Goal: Information Seeking & Learning: Learn about a topic

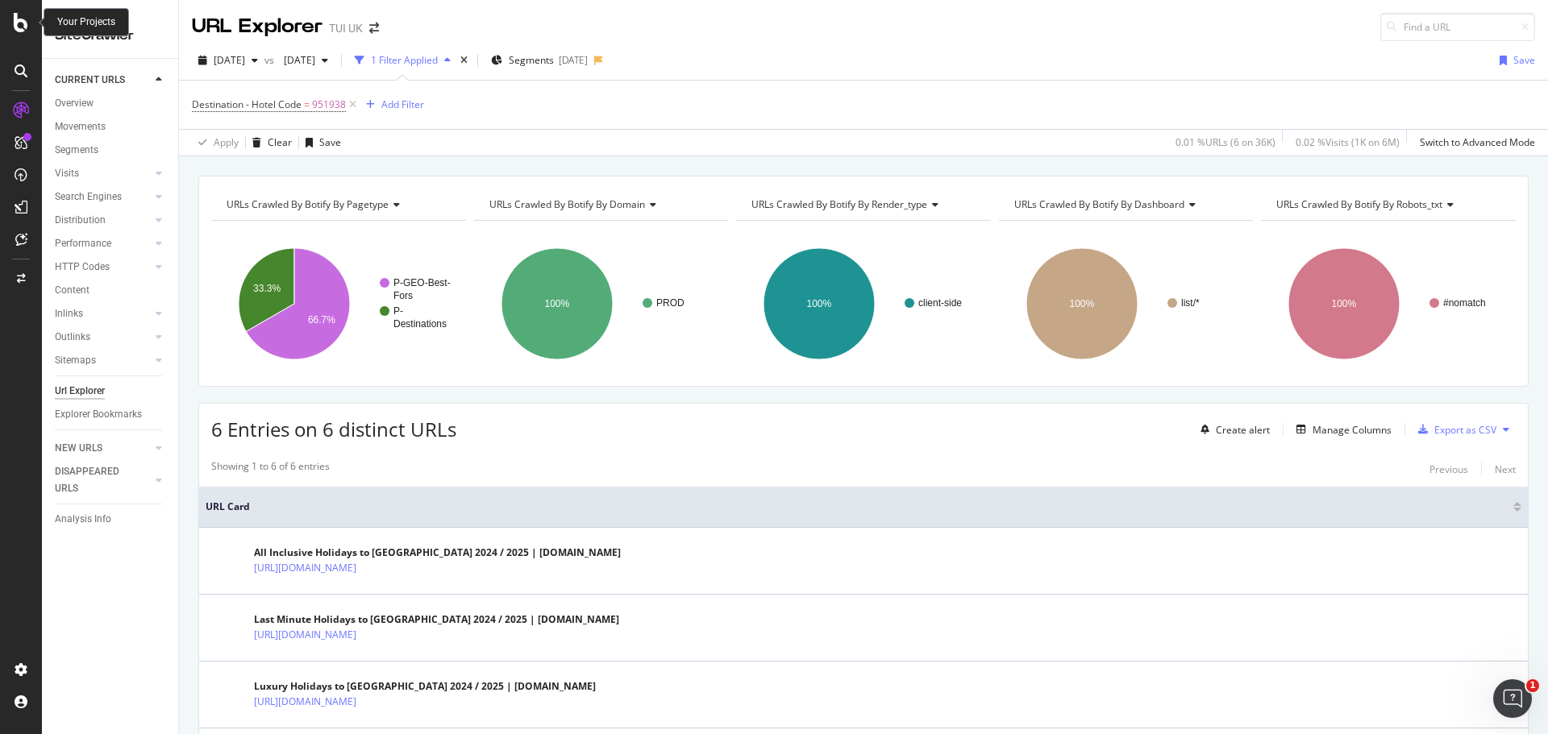
click at [27, 27] on icon at bounding box center [21, 22] width 15 height 19
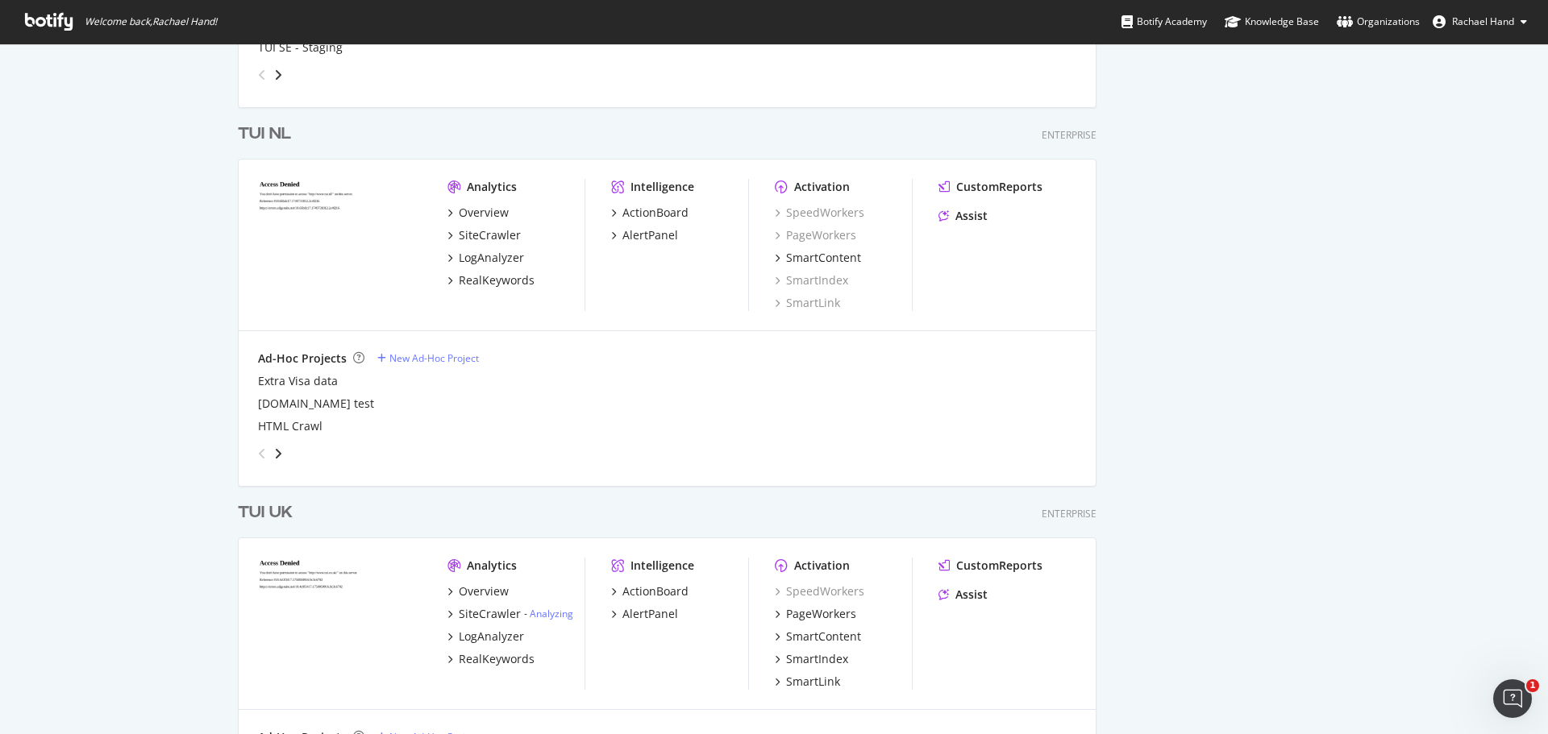
scroll to position [3733, 0]
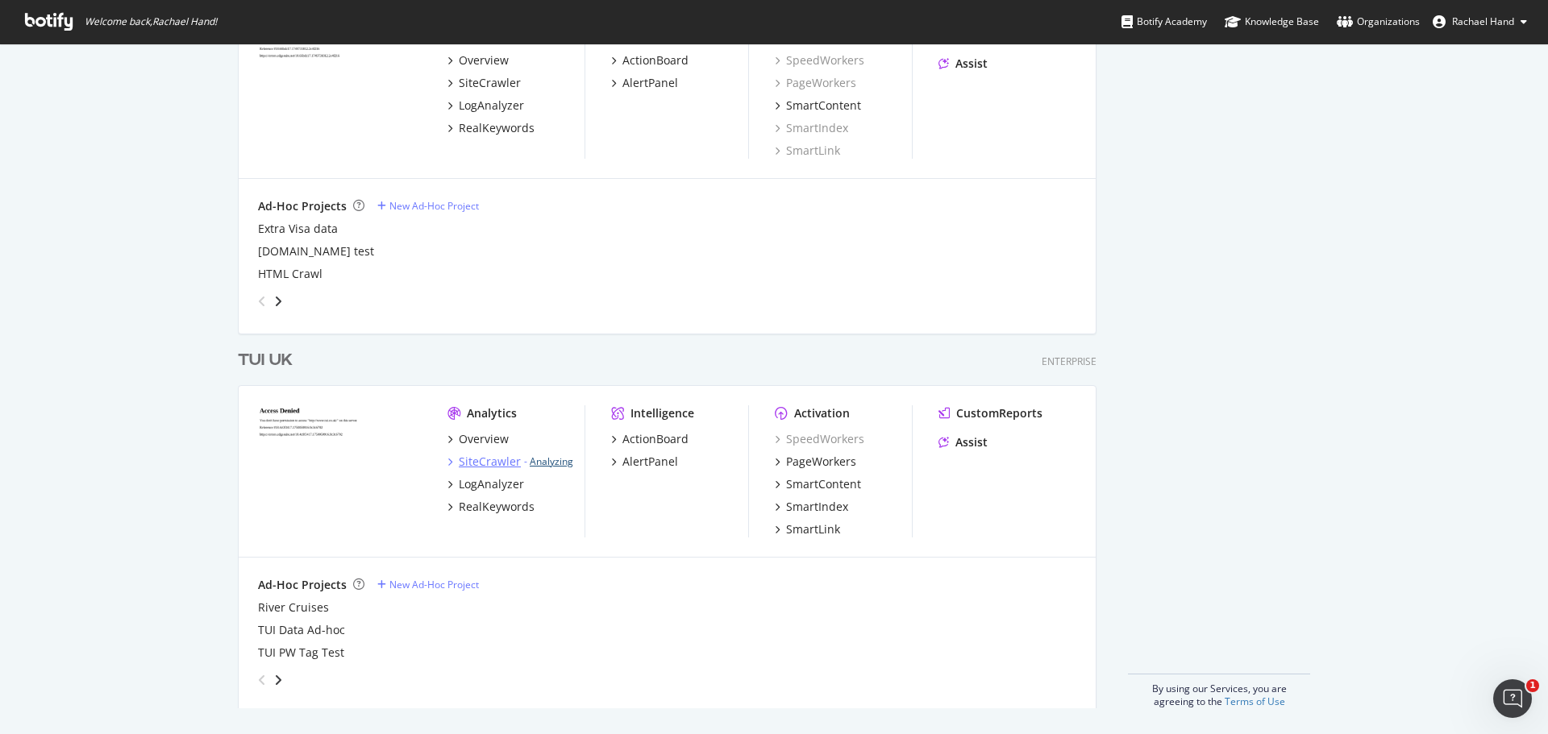
click at [545, 461] on link "Analyzing" at bounding box center [552, 462] width 44 height 14
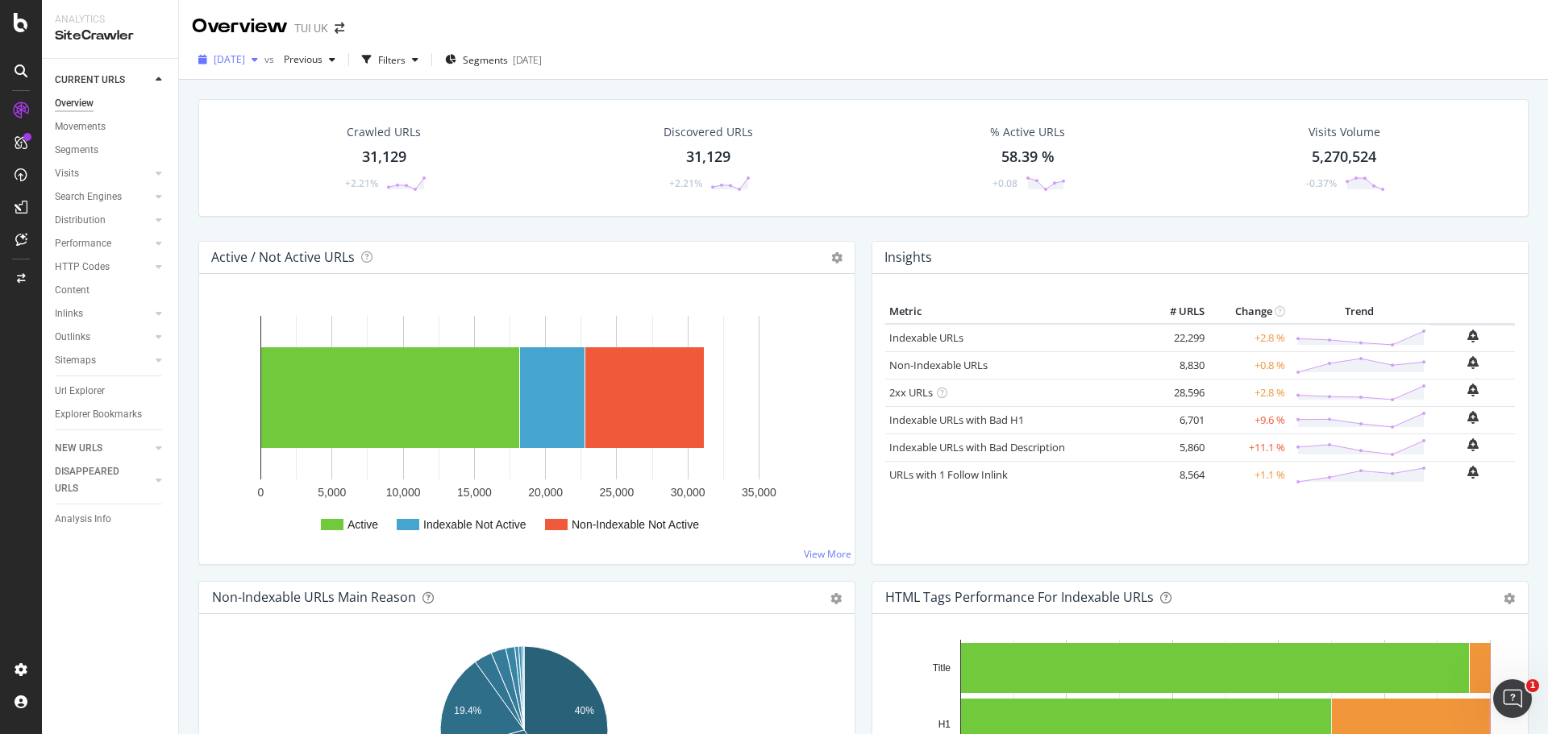
click at [245, 60] on span "[DATE]" at bounding box center [229, 59] width 31 height 14
click at [761, 47] on div "[DATE] vs Previous Filters Segments [DATE]" at bounding box center [863, 63] width 1369 height 32
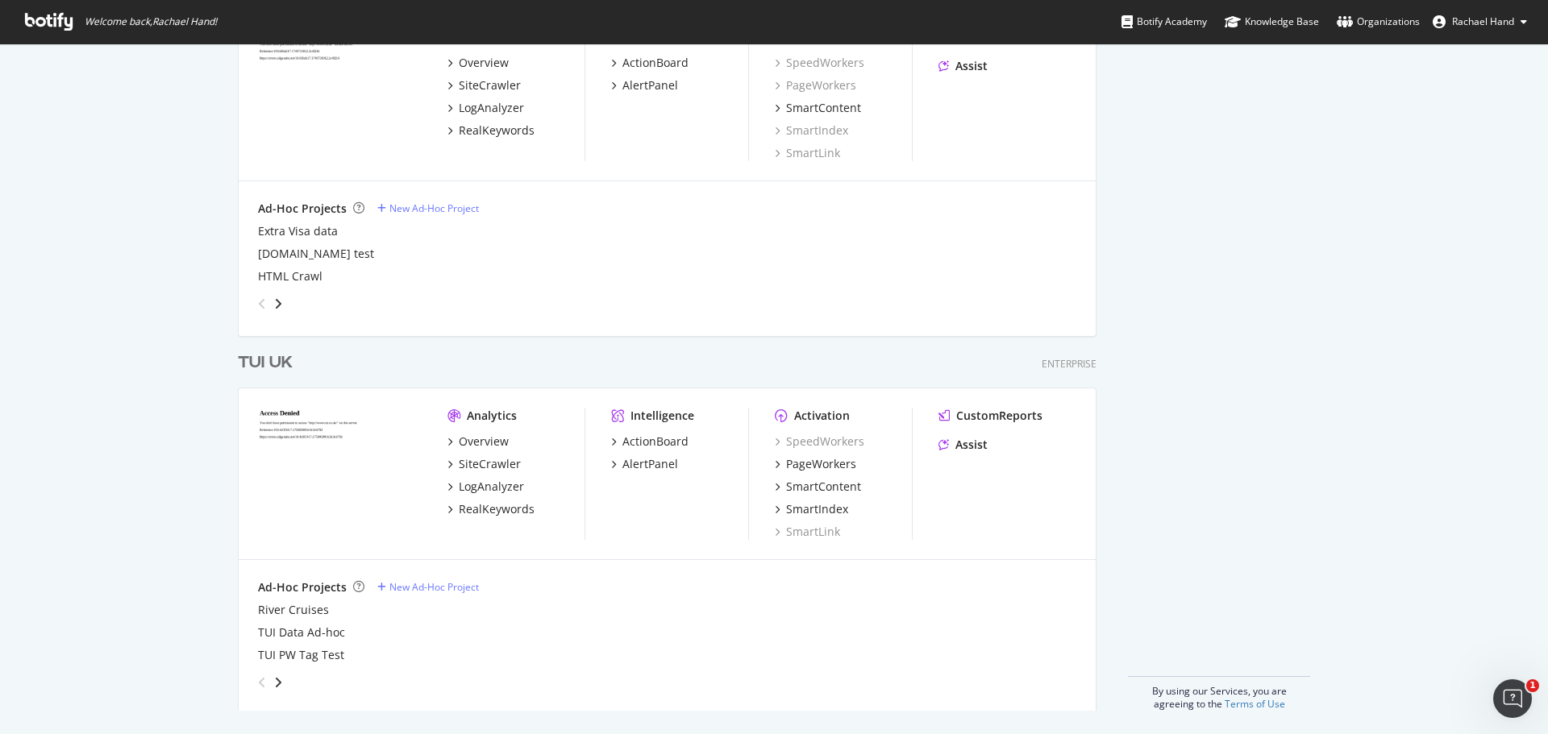
scroll to position [3733, 0]
click at [310, 426] on img "grid" at bounding box center [340, 471] width 164 height 131
click at [476, 439] on div "Overview" at bounding box center [484, 439] width 50 height 16
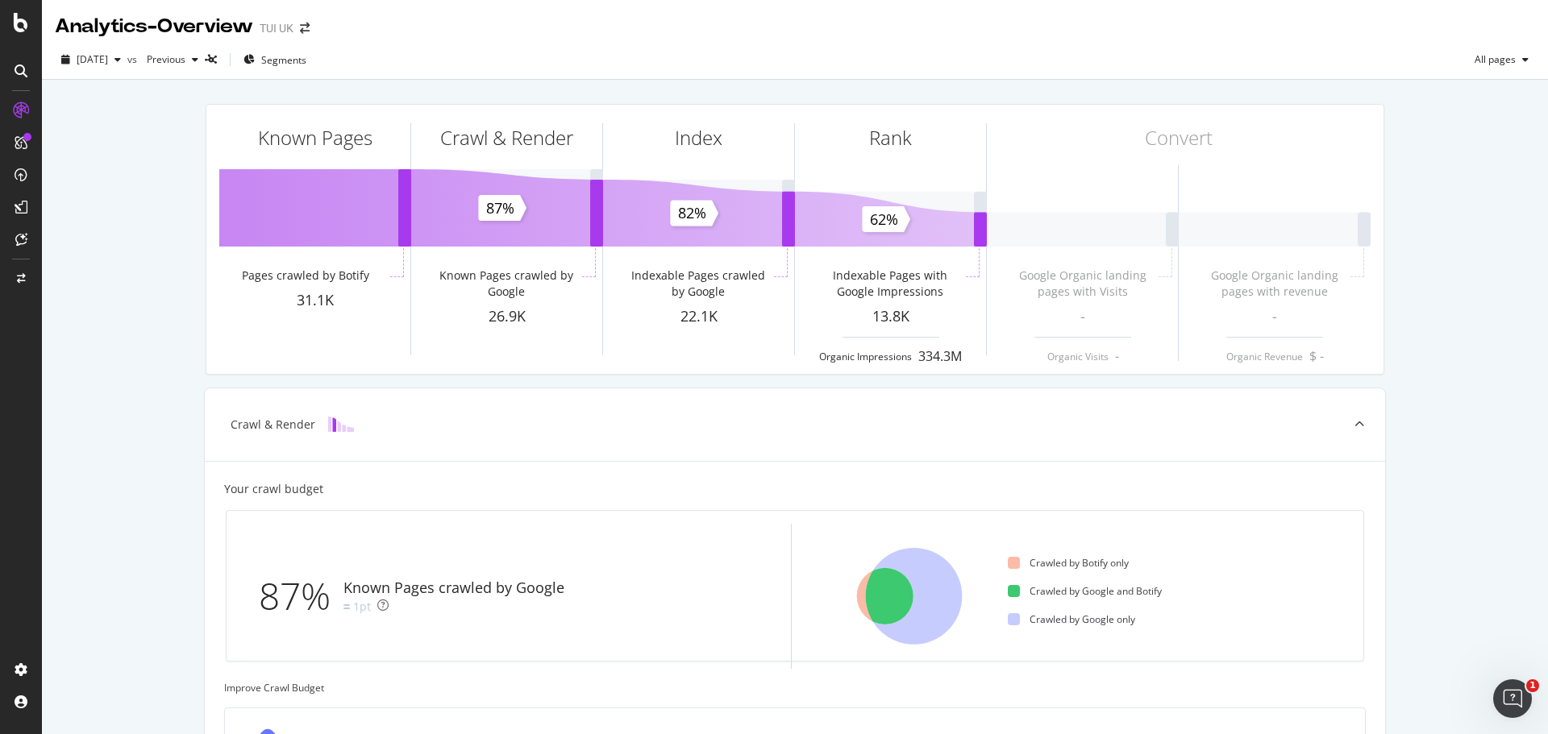
click at [23, 10] on div at bounding box center [21, 367] width 42 height 734
click at [17, 31] on icon at bounding box center [21, 22] width 15 height 19
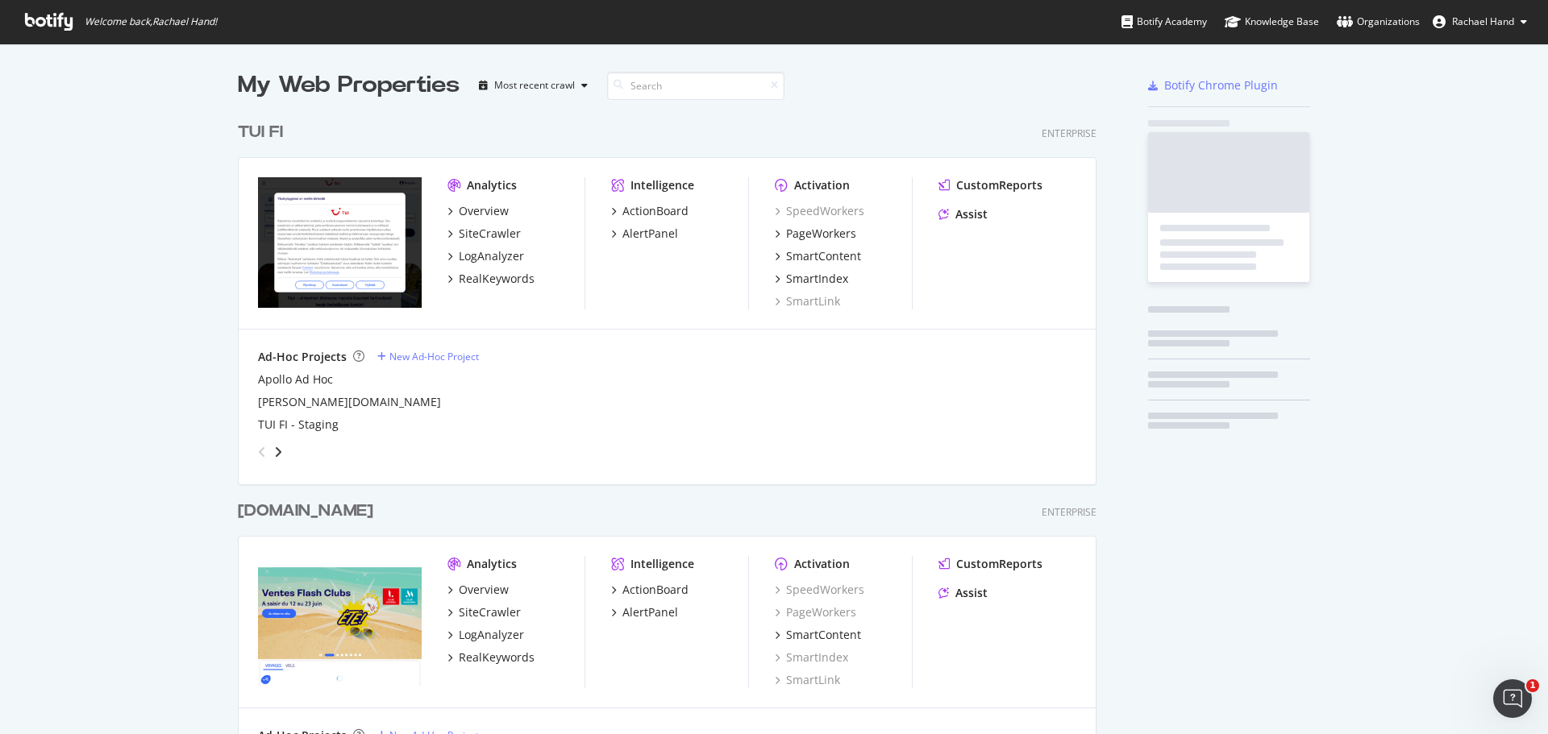
scroll to position [722, 1524]
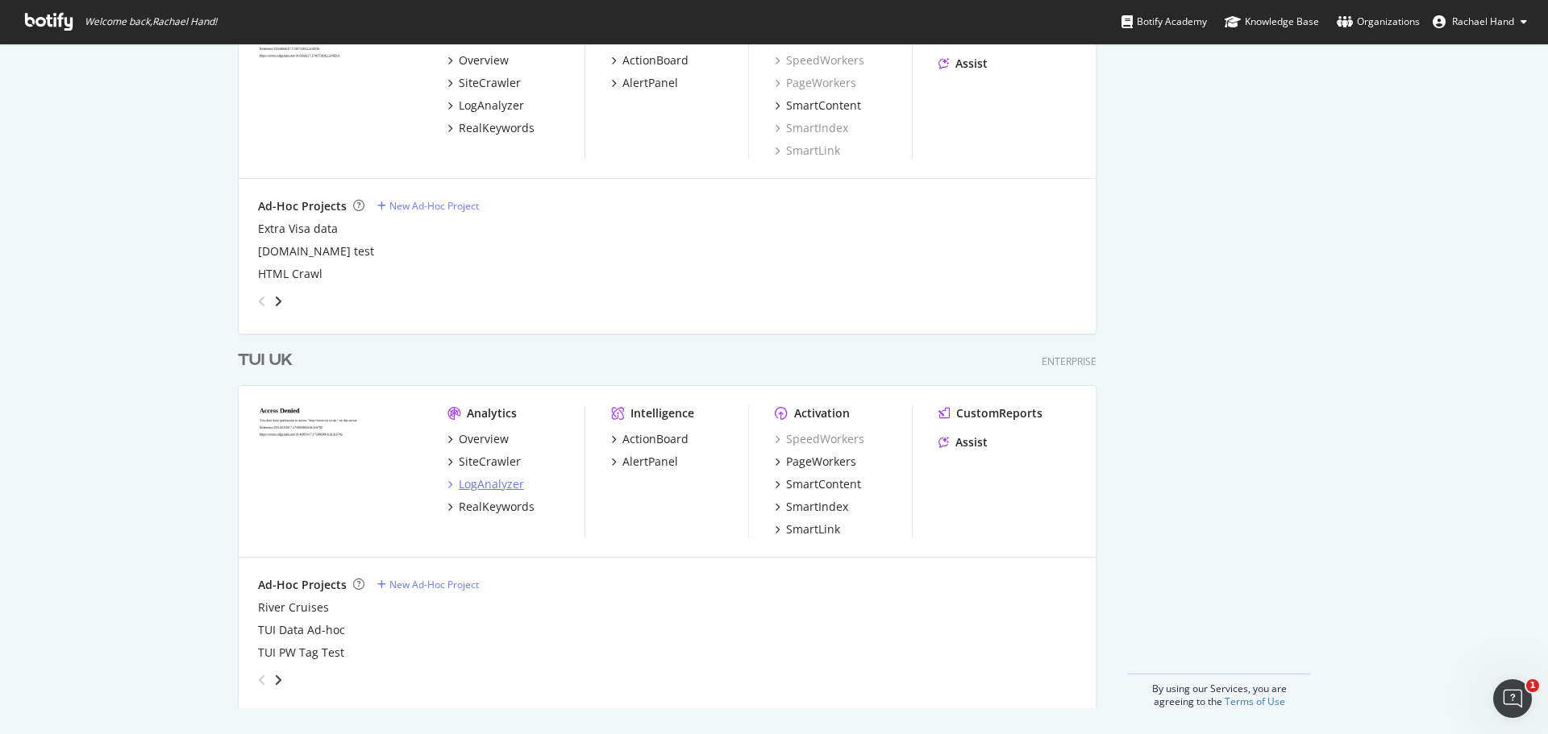
click at [499, 485] on div "LogAnalyzer" at bounding box center [491, 484] width 65 height 16
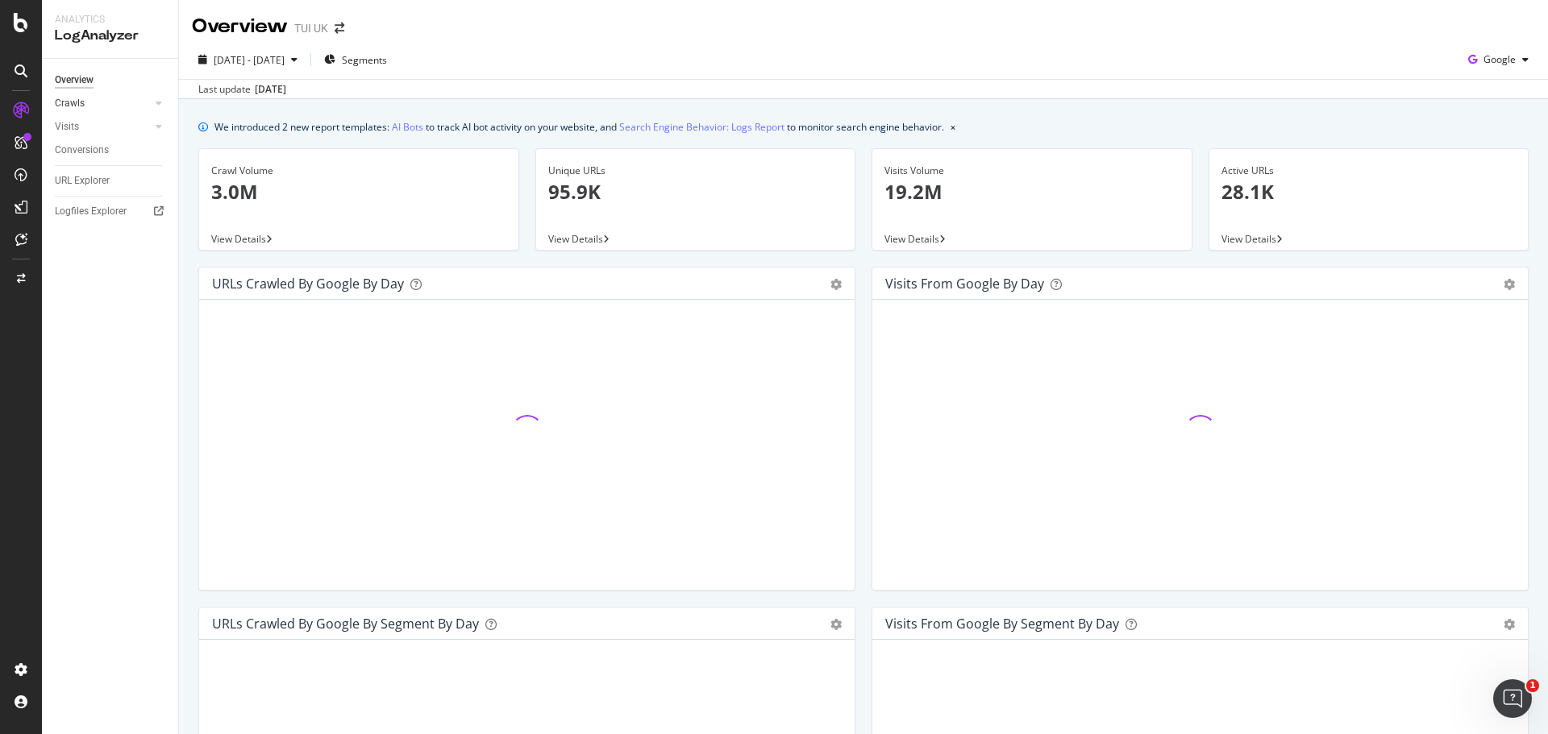
click at [129, 102] on link "Crawls" at bounding box center [103, 103] width 96 height 17
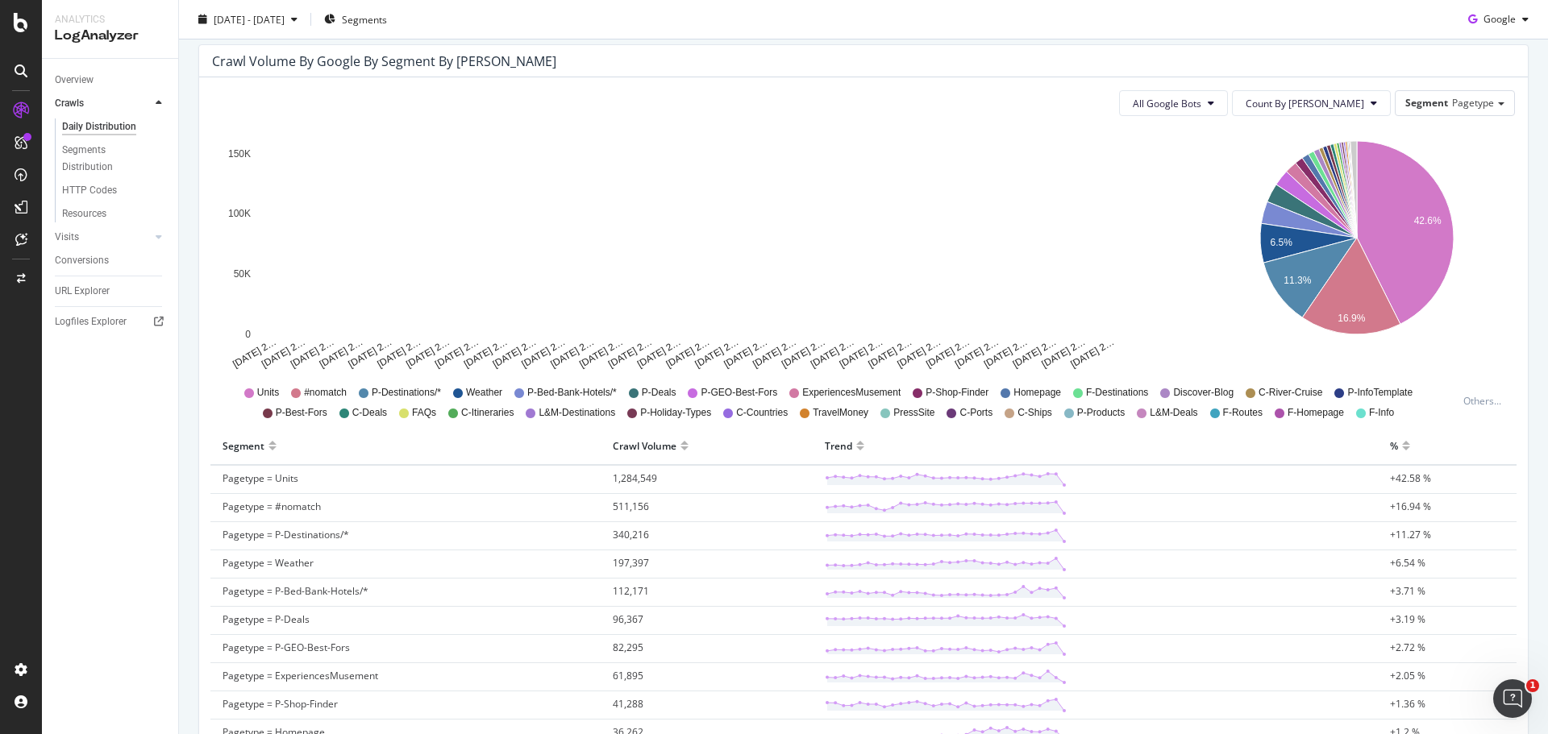
scroll to position [242, 0]
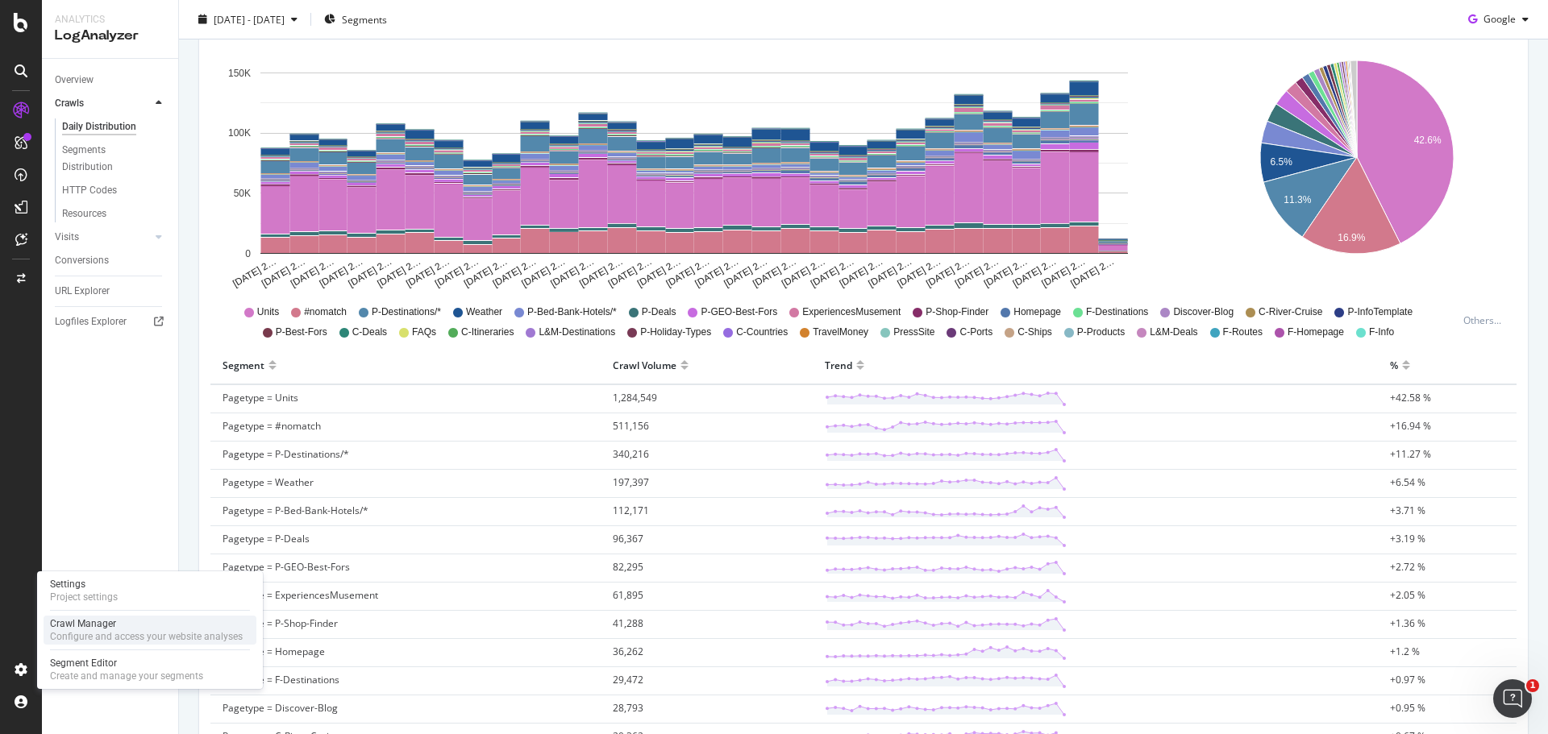
click at [180, 631] on div "Configure and access your website analyses" at bounding box center [146, 636] width 193 height 13
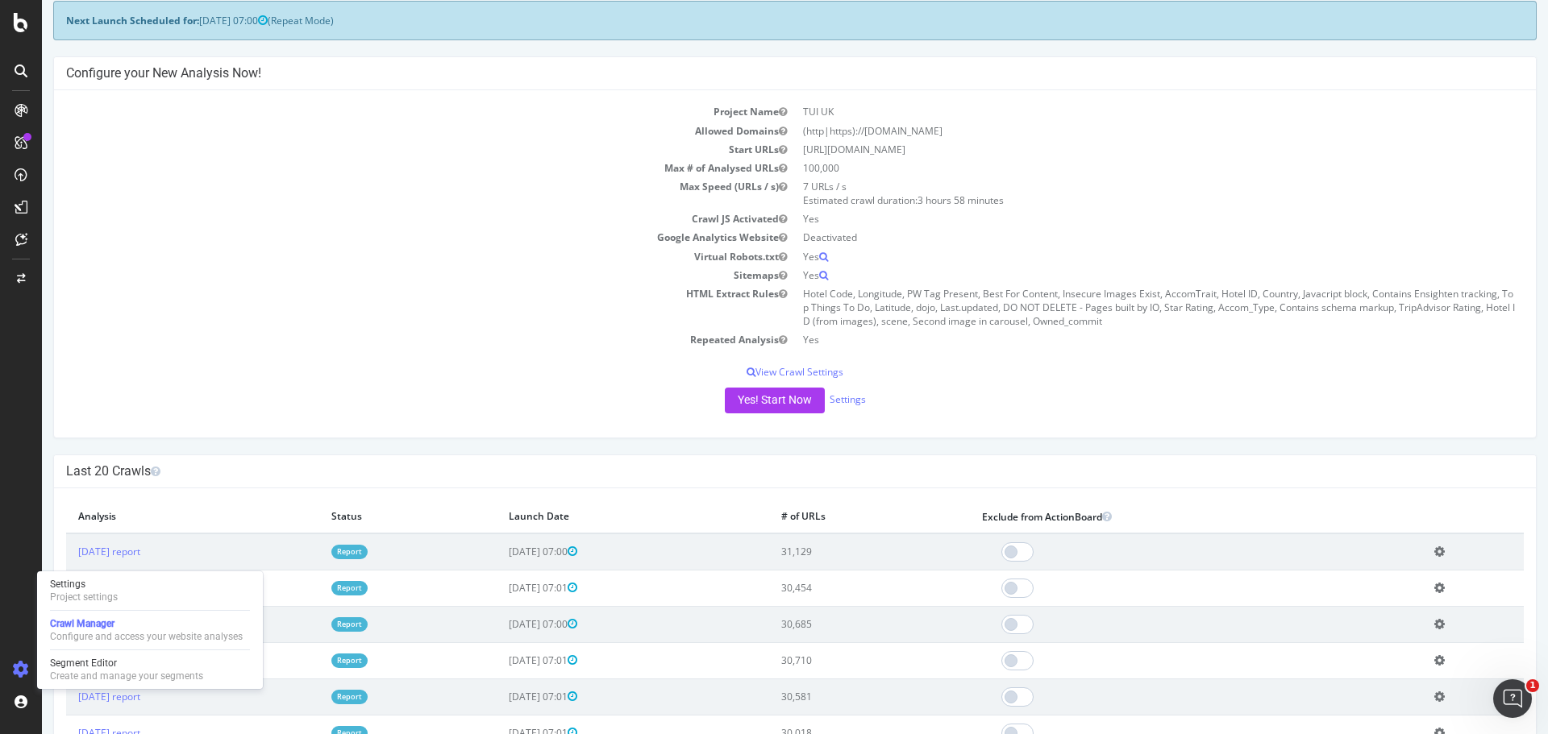
scroll to position [161, 0]
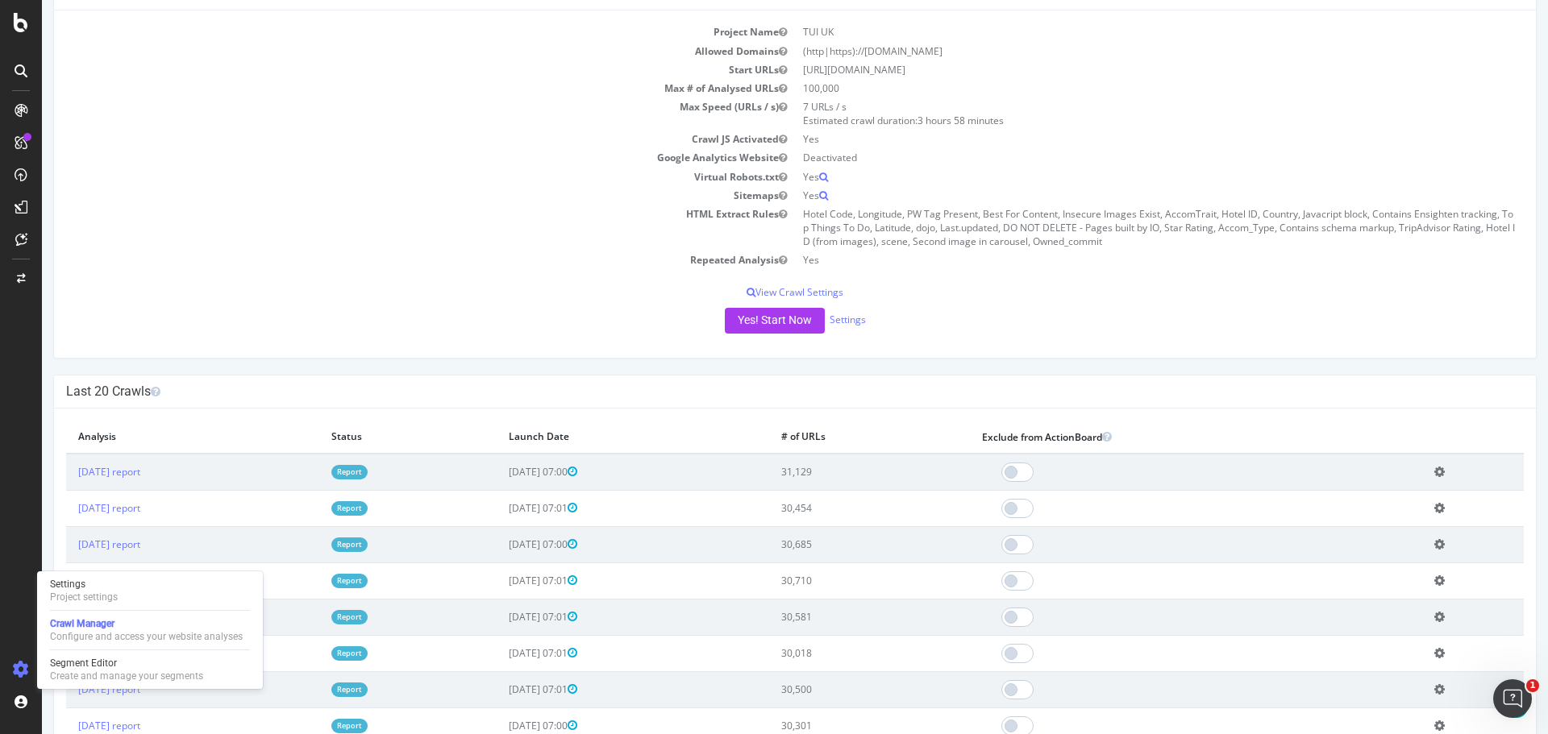
click at [1325, 347] on div "Project Name TUI [GEOGRAPHIC_DATA] Allowed Domains (http|https)://[DOMAIN_NAME]…" at bounding box center [795, 183] width 1482 height 347
click at [1158, 351] on div "Project Name TUI [GEOGRAPHIC_DATA] Allowed Domains (http|https)://[DOMAIN_NAME]…" at bounding box center [795, 183] width 1482 height 347
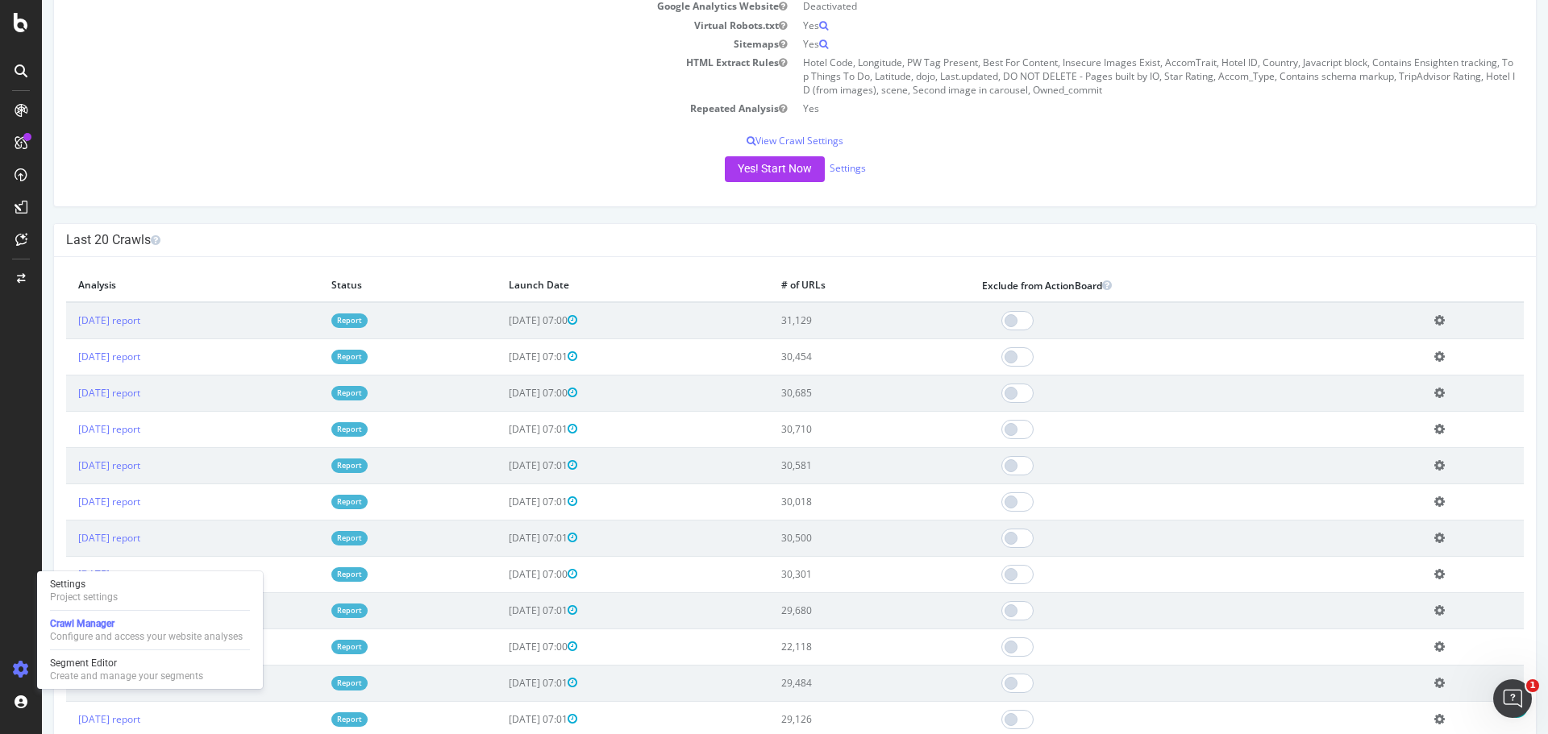
scroll to position [322, 0]
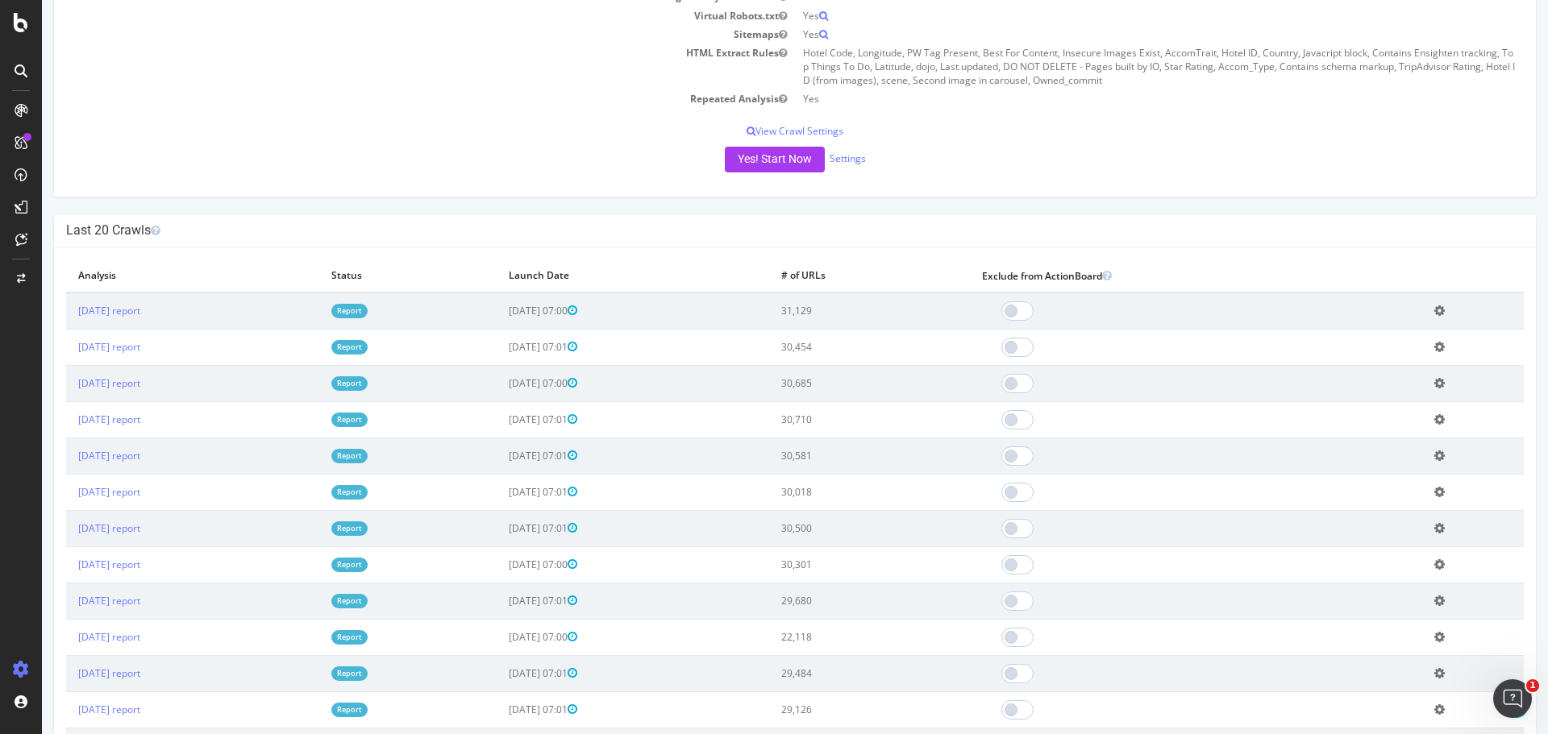
click at [18, 607] on div at bounding box center [21, 377] width 39 height 559
click at [1440, 314] on icon at bounding box center [1439, 311] width 10 height 12
click at [140, 310] on link "[DATE] report" at bounding box center [109, 311] width 62 height 14
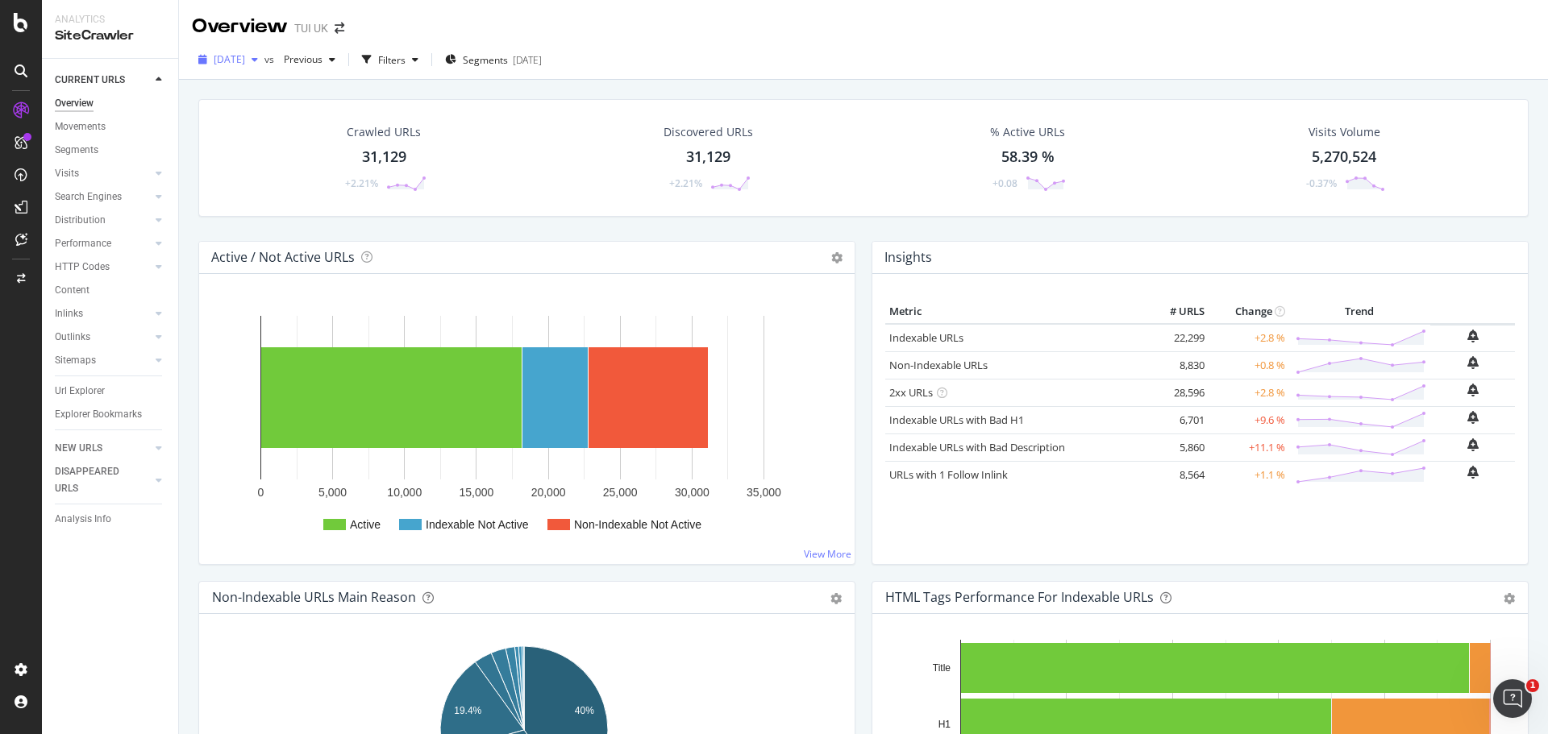
click at [258, 60] on icon "button" at bounding box center [255, 60] width 6 height 10
click at [821, 45] on div "[DATE] vs Previous Filters Segments [DATE]" at bounding box center [863, 60] width 1369 height 40
click at [20, 23] on icon at bounding box center [21, 22] width 15 height 19
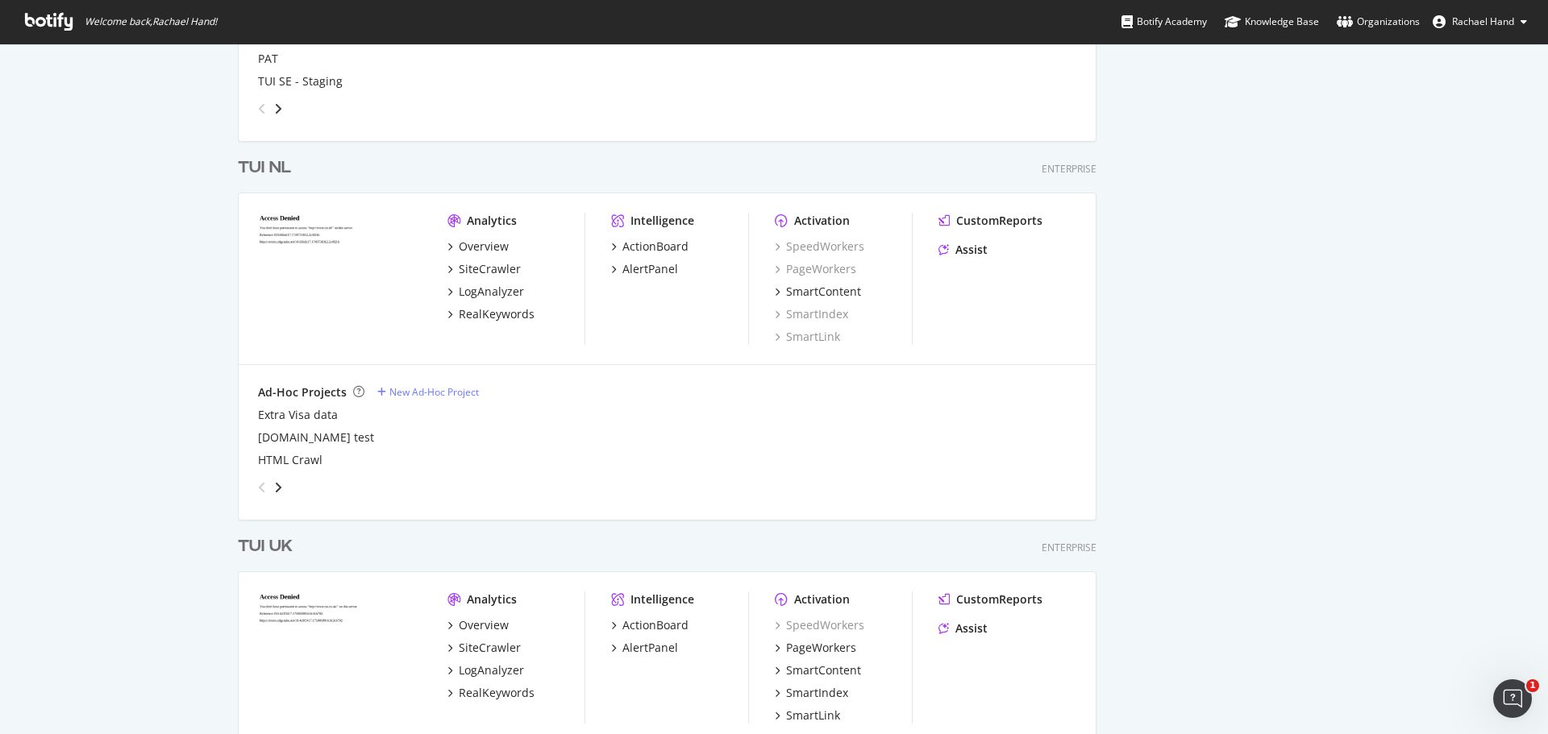
scroll to position [3733, 0]
